Goal: Find specific page/section: Find specific page/section

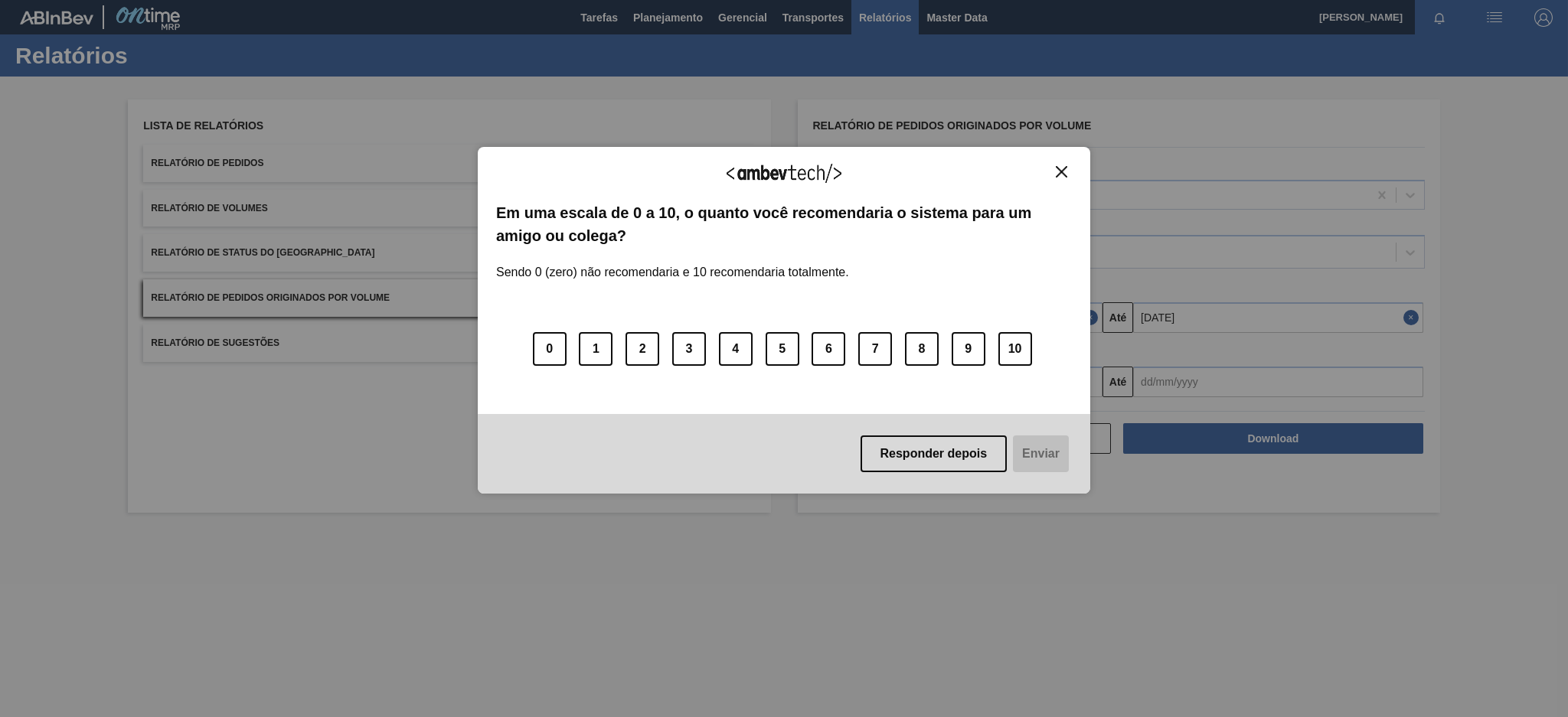
click at [1070, 167] on button "Close" at bounding box center [1061, 172] width 21 height 13
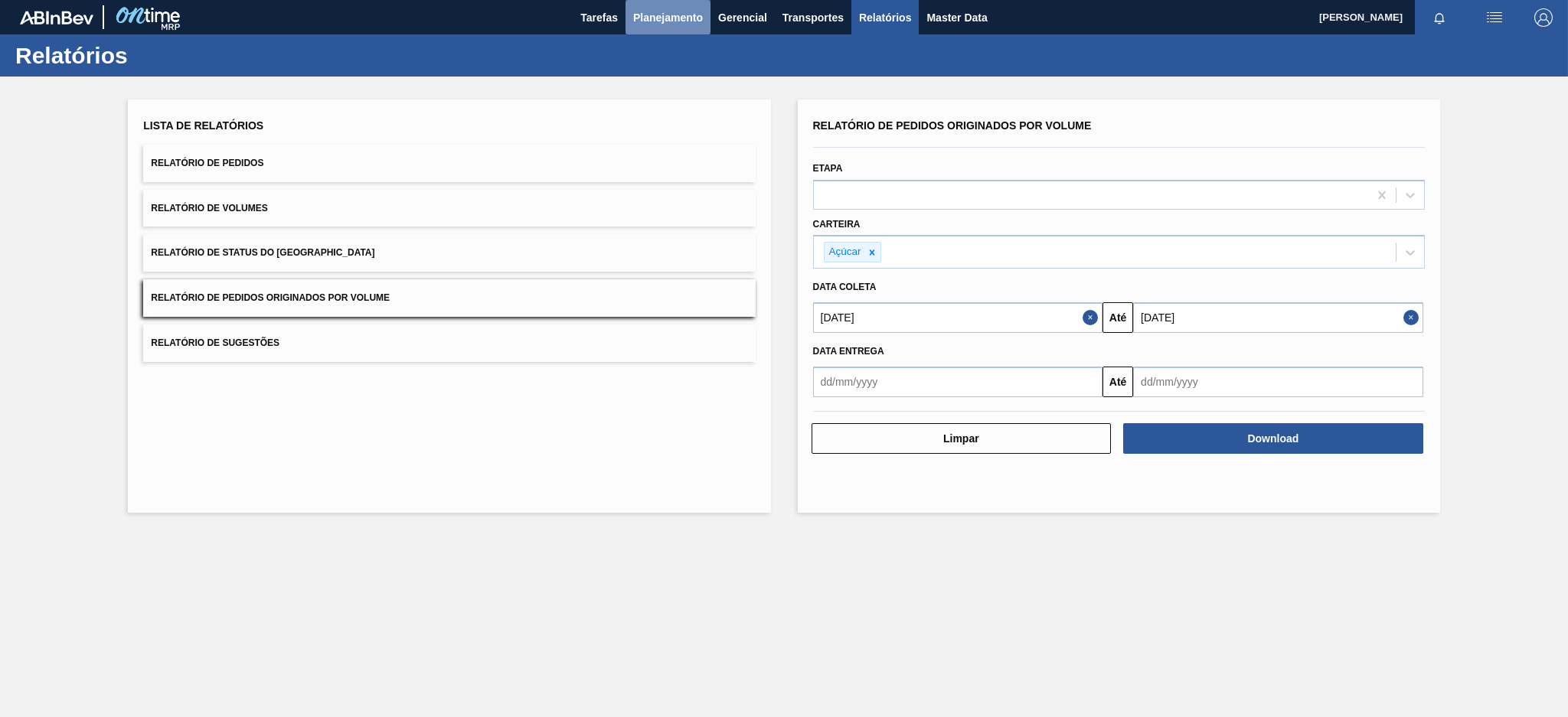
click at [672, 12] on span "Planejamento" at bounding box center [668, 17] width 70 height 18
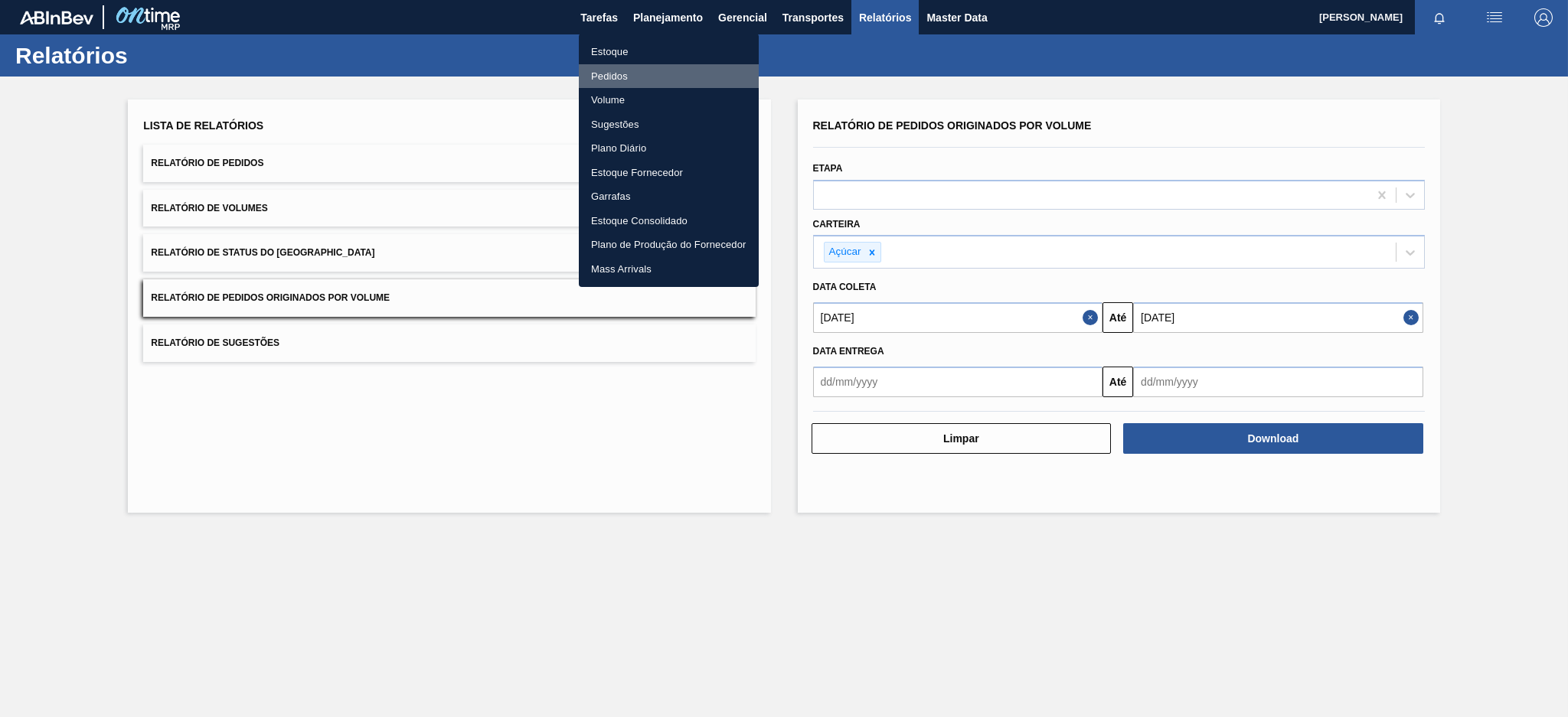
click at [623, 71] on li "Pedidos" at bounding box center [669, 77] width 180 height 24
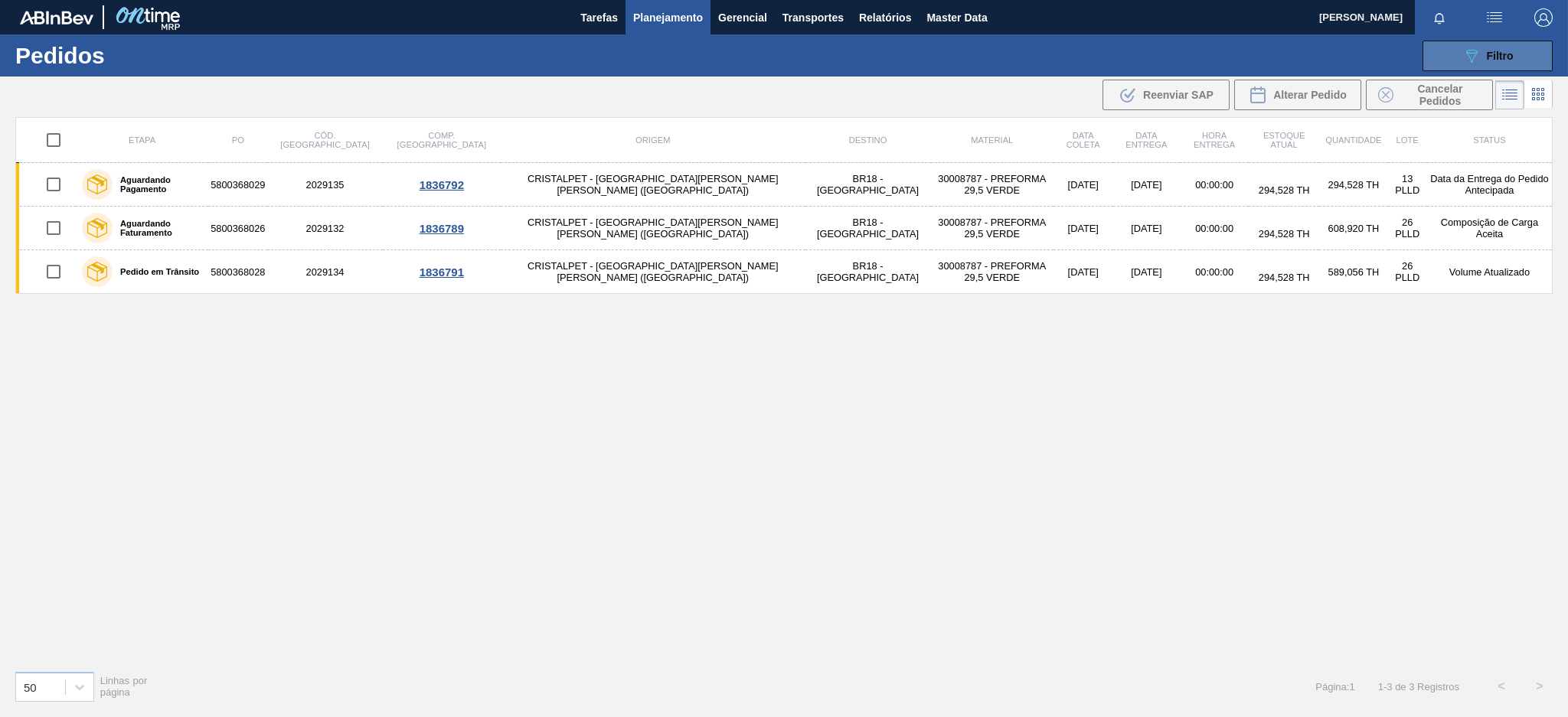
click at [1500, 50] on span "Filtro" at bounding box center [1500, 56] width 27 height 12
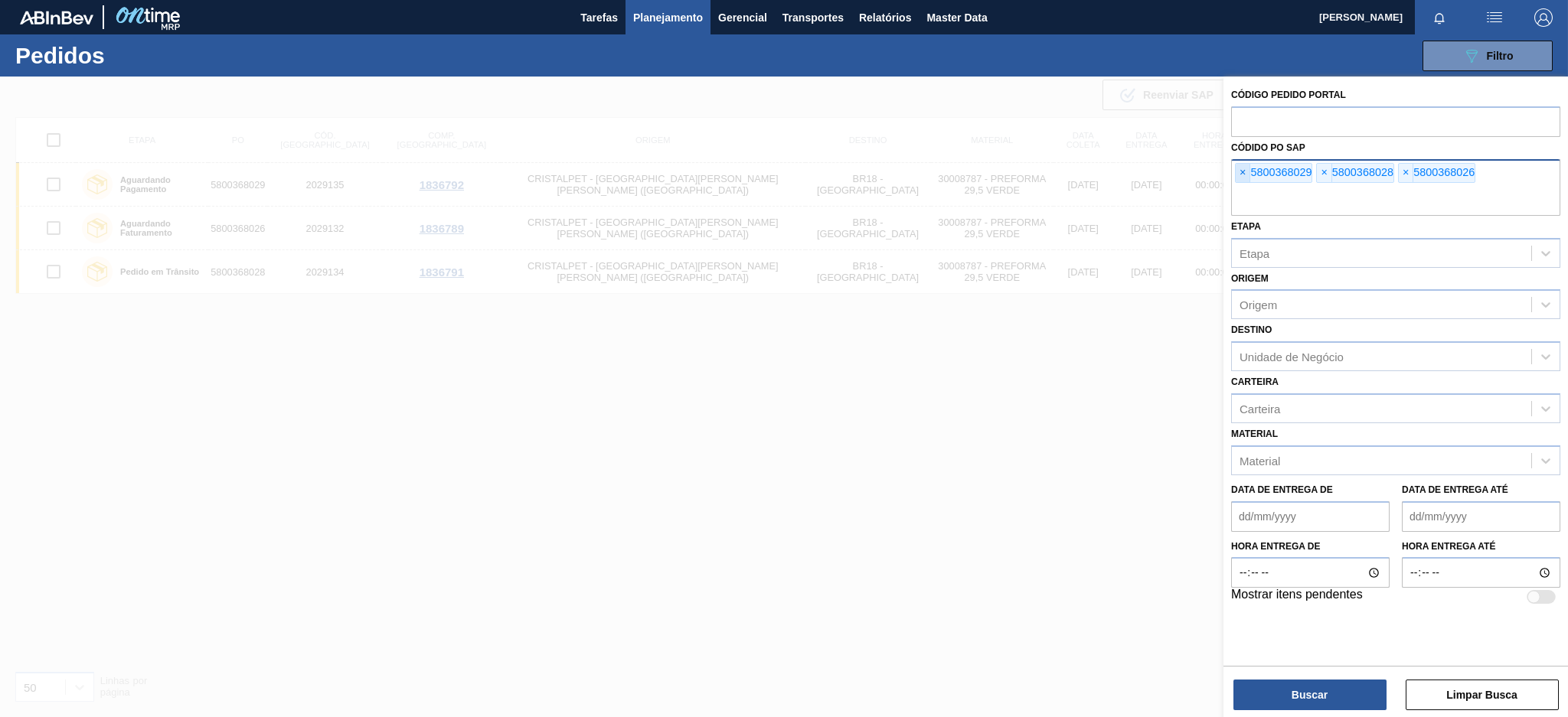
click at [1240, 167] on span "×" at bounding box center [1243, 173] width 15 height 18
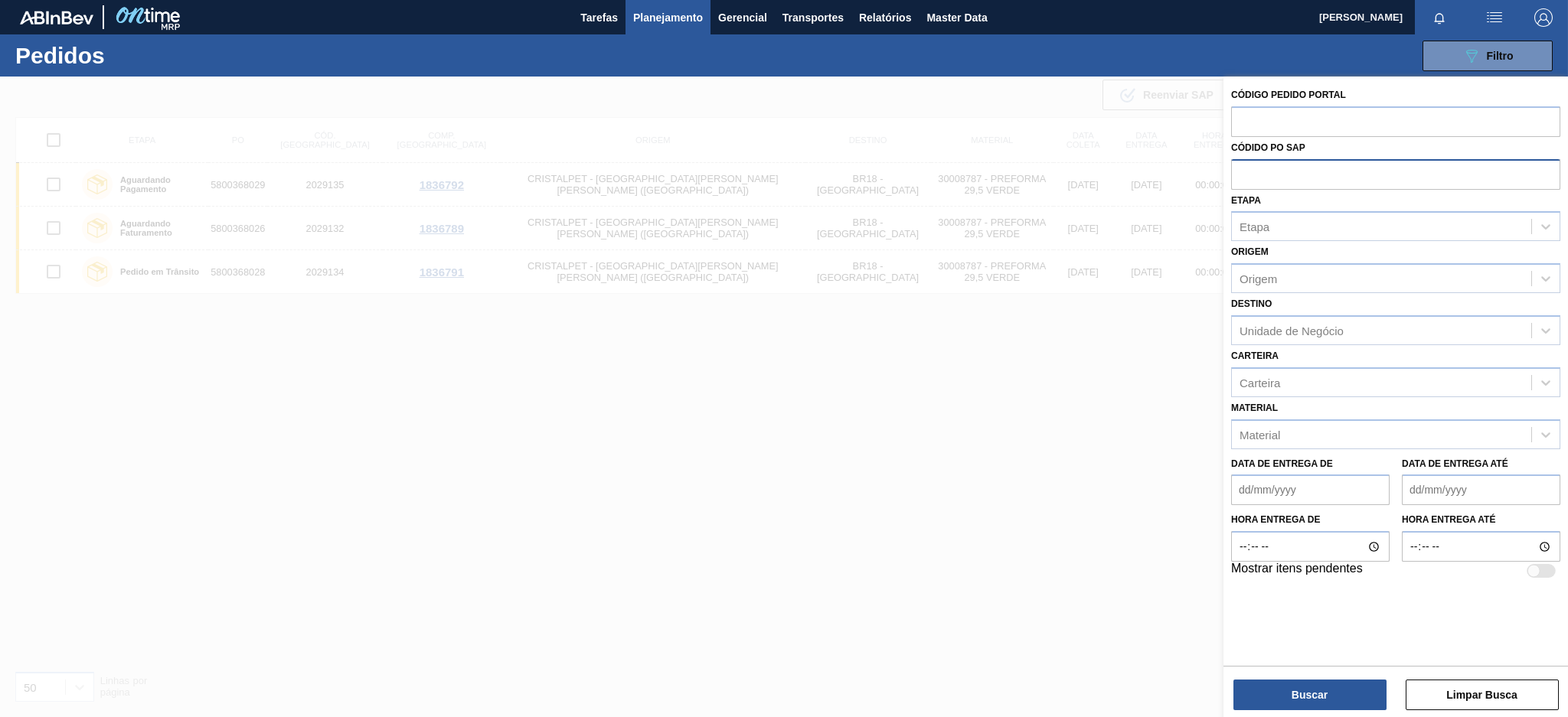
click at [1240, 167] on input "text" at bounding box center [1394, 174] width 329 height 29
paste input "text"
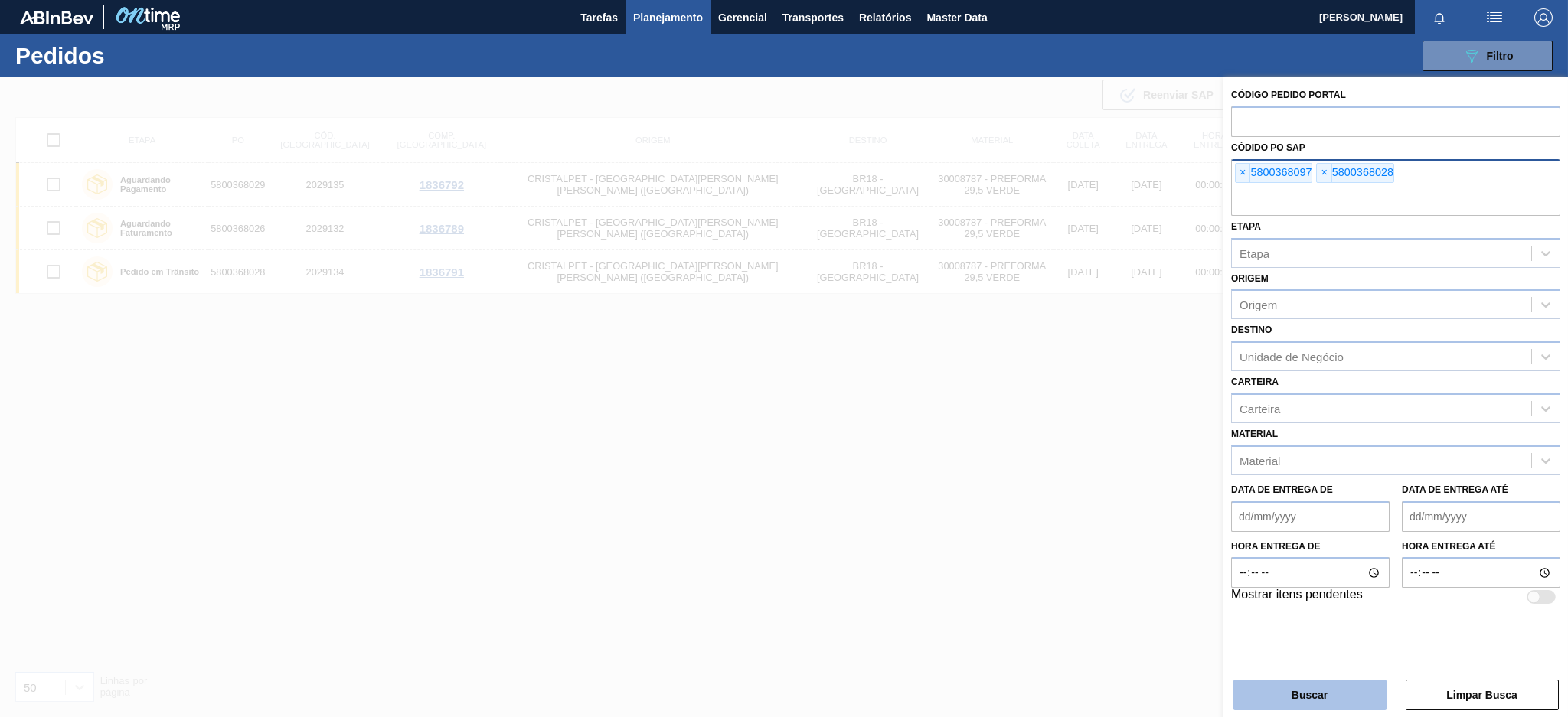
click at [1262, 687] on button "Buscar" at bounding box center [1310, 694] width 153 height 31
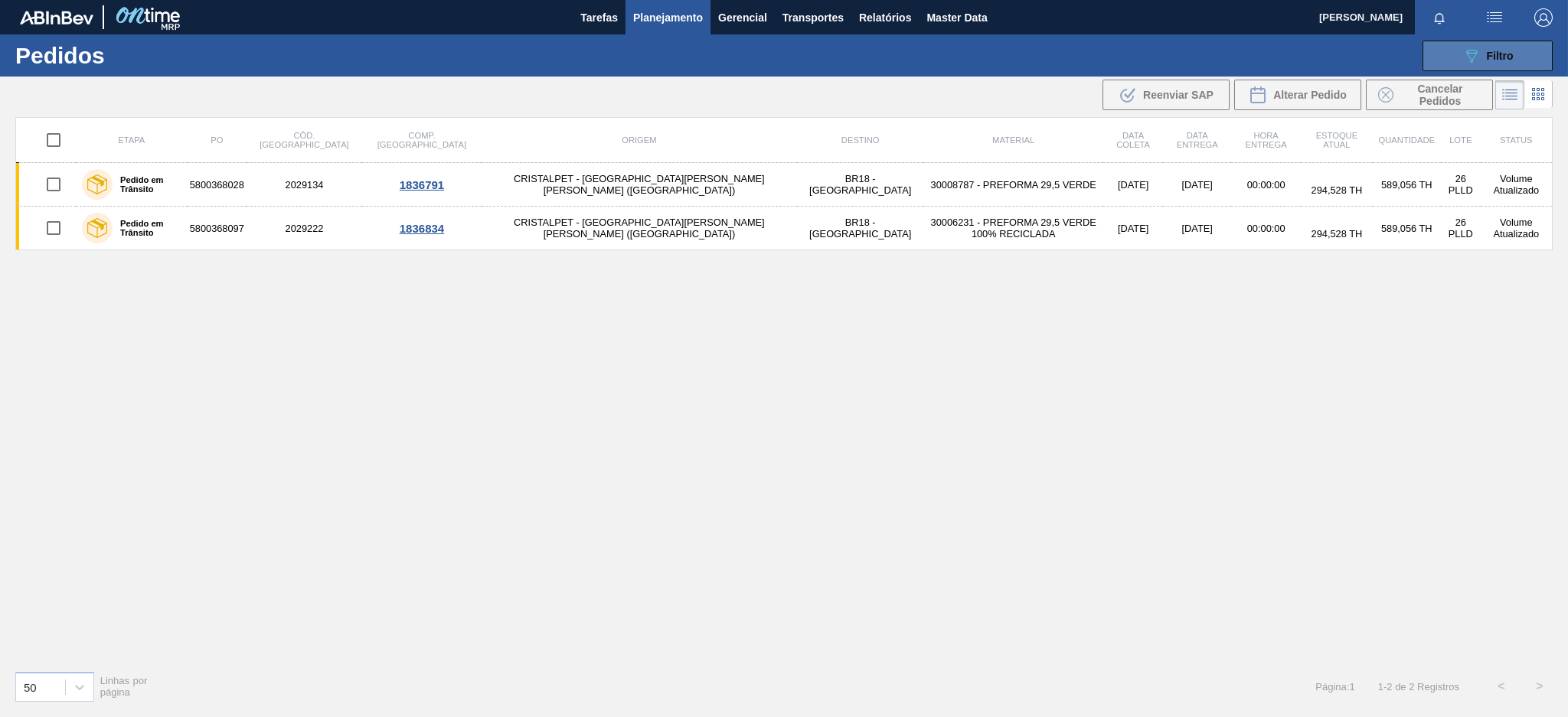
click at [1456, 44] on button "089F7B8B-B2A5-4AFE-B5C0-19BA573D28AC Filtro" at bounding box center [1487, 56] width 130 height 31
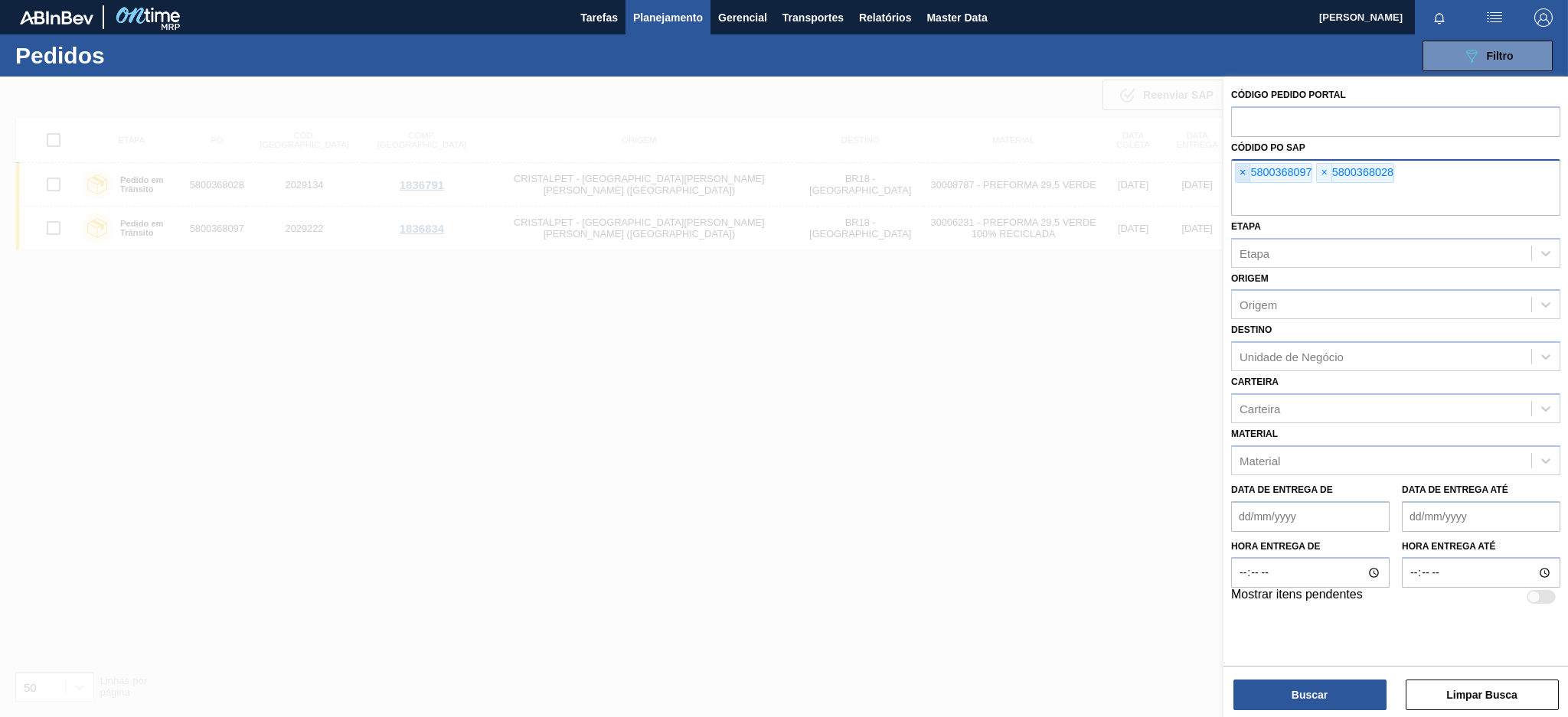
click at [1243, 170] on span "×" at bounding box center [1243, 173] width 15 height 18
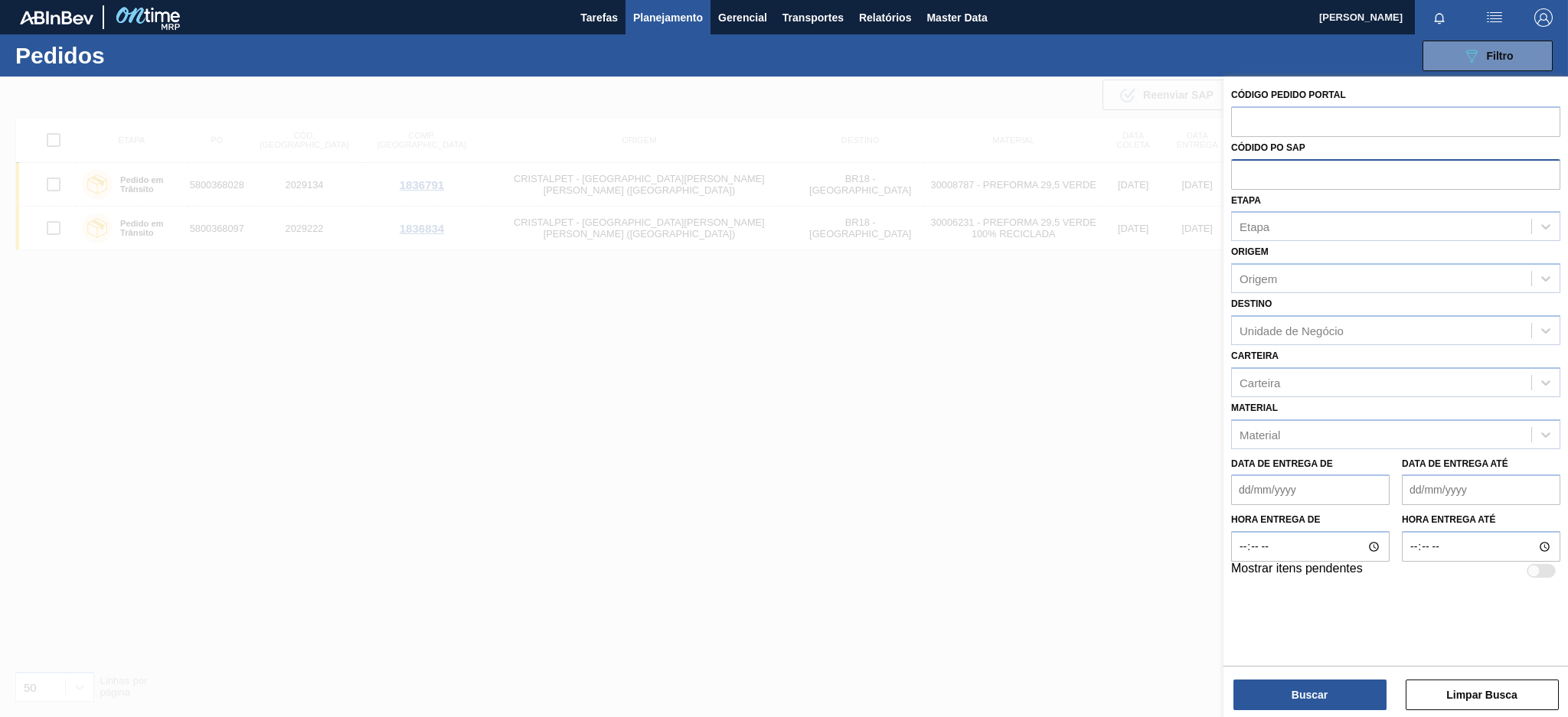
paste input "text"
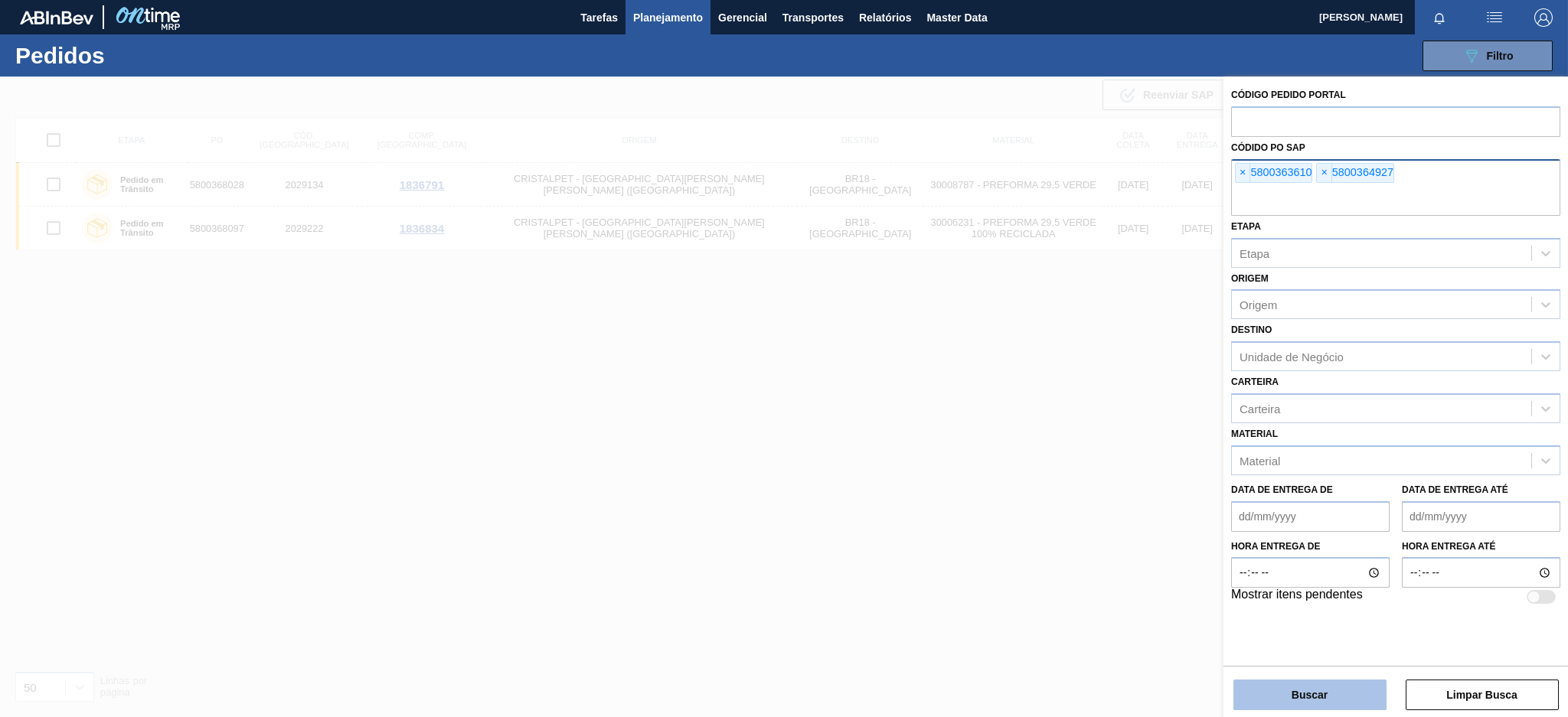
click at [1306, 700] on button "Buscar" at bounding box center [1310, 694] width 153 height 31
